Goal: Transaction & Acquisition: Purchase product/service

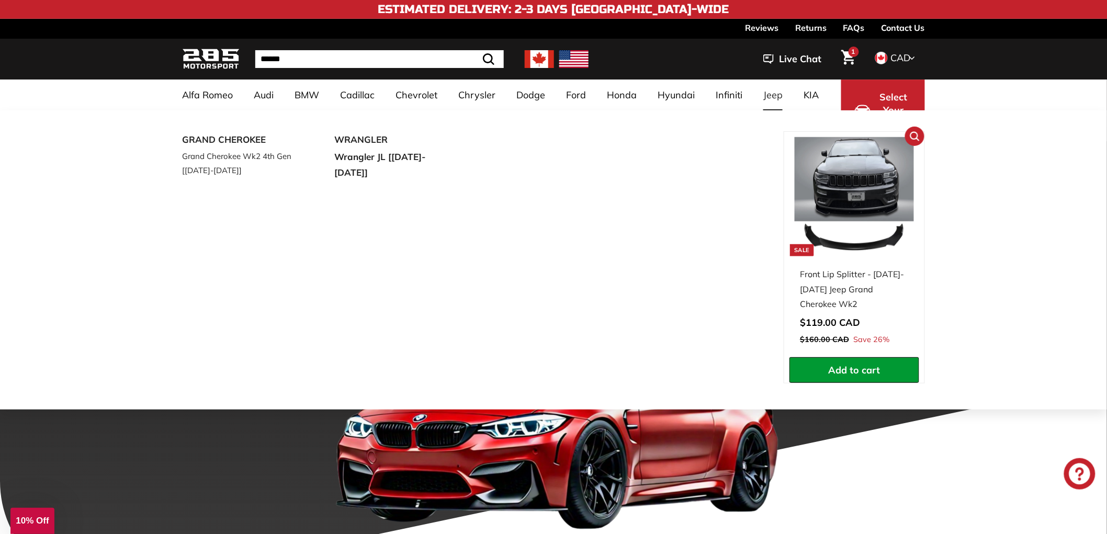
click at [839, 365] on span "Add to cart" at bounding box center [855, 370] width 52 height 12
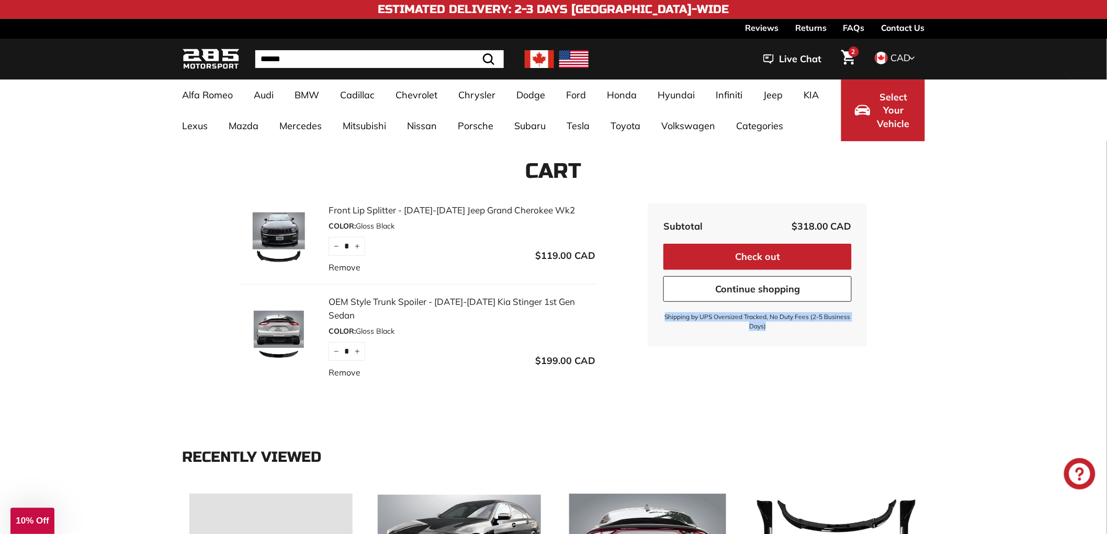
drag, startPoint x: 665, startPoint y: 316, endPoint x: 796, endPoint y: 331, distance: 131.6
click at [796, 331] on small "Shipping by UPS Oversized Tracked, No Duty Fees (2-5 Business Days)" at bounding box center [757, 321] width 188 height 19
drag, startPoint x: 771, startPoint y: 326, endPoint x: 665, endPoint y: 315, distance: 106.7
click at [665, 315] on small "Shipping by UPS Oversized Tracked, No Duty Fees (2-5 Business Days)" at bounding box center [757, 321] width 188 height 19
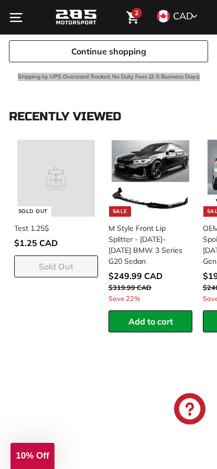
scroll to position [314, 0]
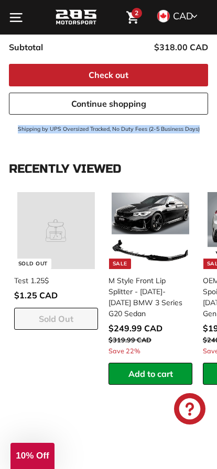
click at [60, 125] on small "Shipping by UPS Oversized Tracked, No Duty Fees (2-5 Business Days)" at bounding box center [108, 129] width 199 height 8
click at [27, 125] on small "Shipping by UPS Oversized Tracked, No Duty Fees (2-5 Business Days)" at bounding box center [108, 129] width 199 height 8
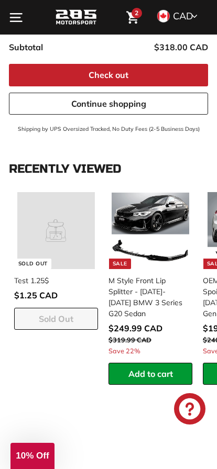
click at [27, 125] on small "Shipping by UPS Oversized Tracked, No Duty Fees (2-5 Business Days)" at bounding box center [108, 129] width 199 height 8
click at [47, 125] on small "Shipping by UPS Oversized Tracked, No Duty Fees (2-5 Business Days)" at bounding box center [108, 129] width 199 height 8
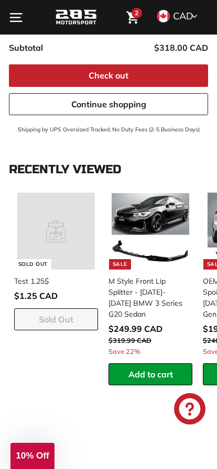
click at [45, 126] on small "Shipping by UPS Oversized Tracked, No Duty Fees (2-5 Business Days)" at bounding box center [108, 130] width 199 height 8
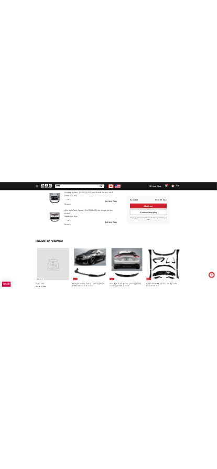
scroll to position [0, 0]
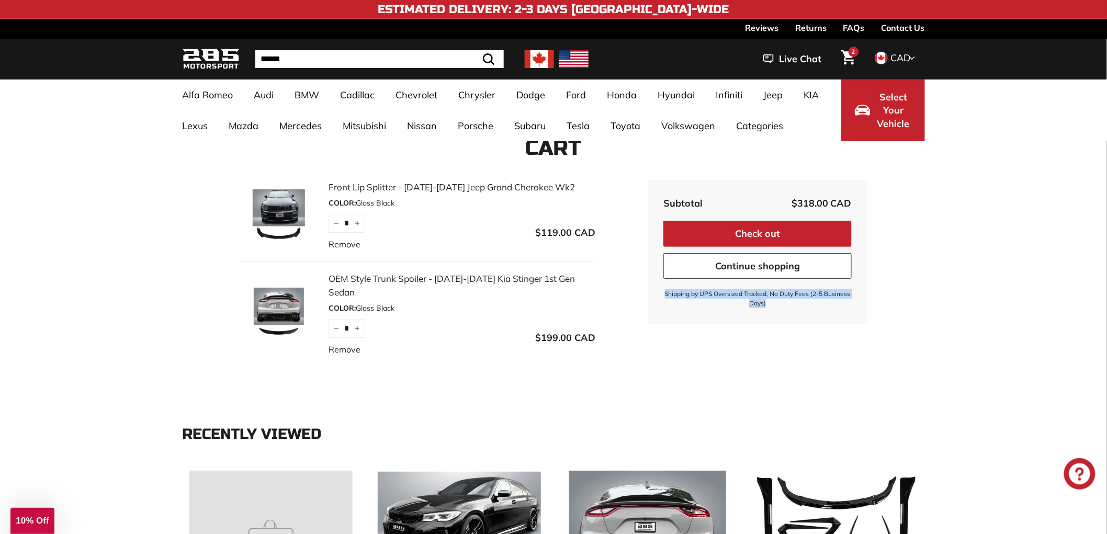
drag, startPoint x: 668, startPoint y: 291, endPoint x: 770, endPoint y: 309, distance: 103.0
click at [770, 309] on div "Subtotal $318.00 CAD $318.00 CAD Check out Continue shopping Shipping by UPS Ov…" at bounding box center [758, 251] width 220 height 143
